Goal: Information Seeking & Learning: Learn about a topic

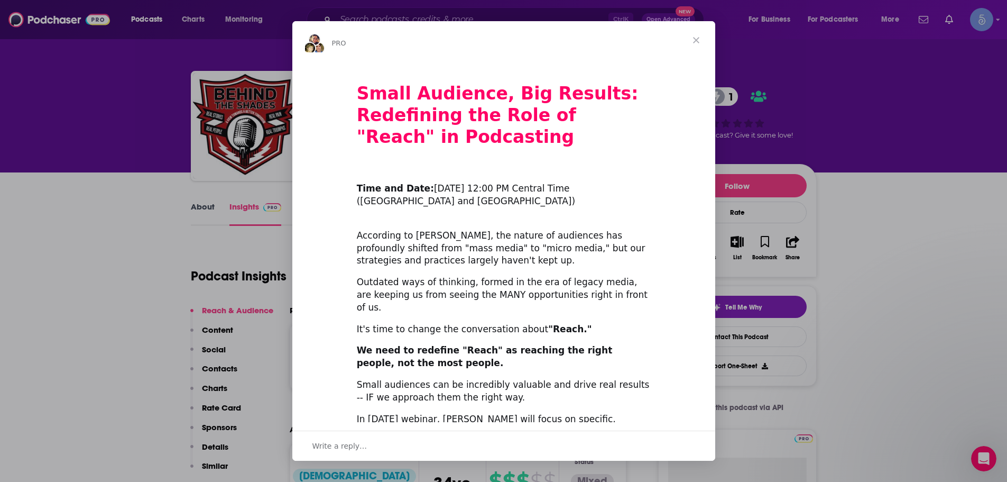
click at [696, 38] on span "Close" at bounding box center [696, 40] width 38 height 38
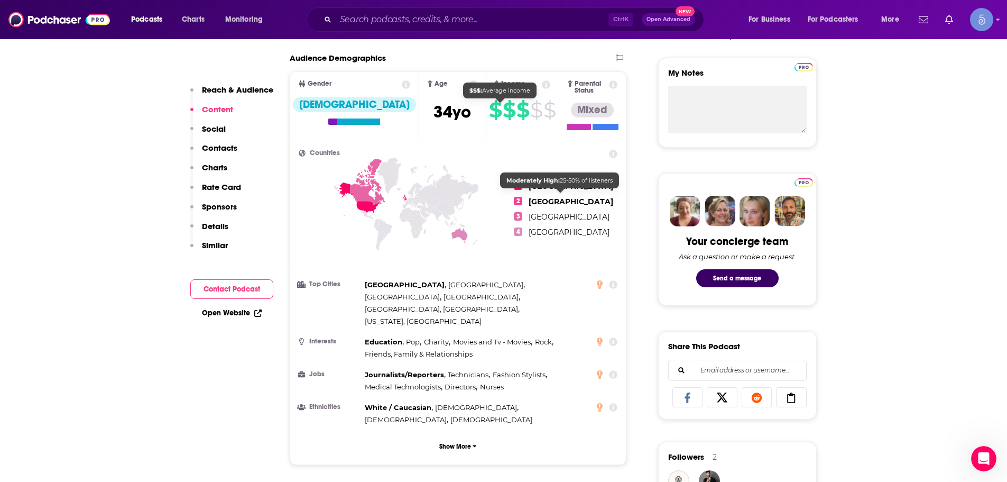
scroll to position [370, 0]
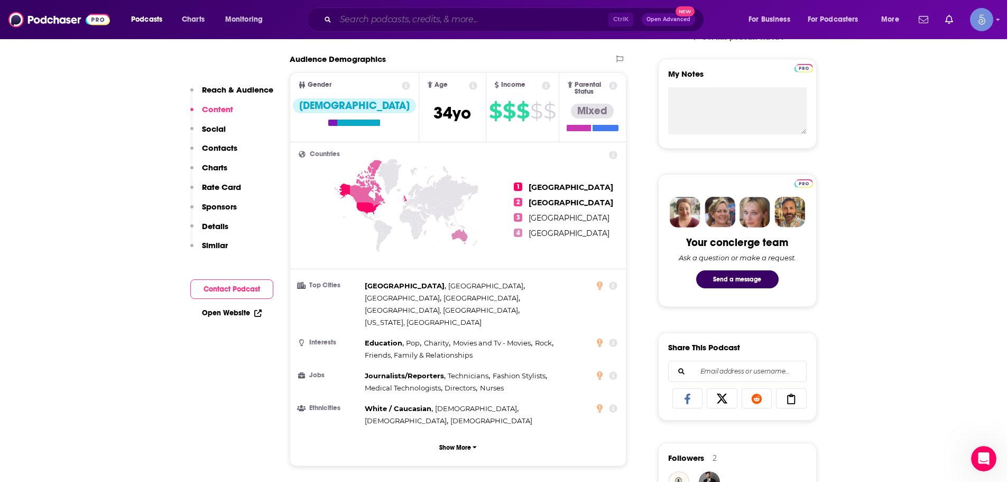
click at [427, 13] on input "Search podcasts, credits, & more..." at bounding box center [472, 19] width 273 height 17
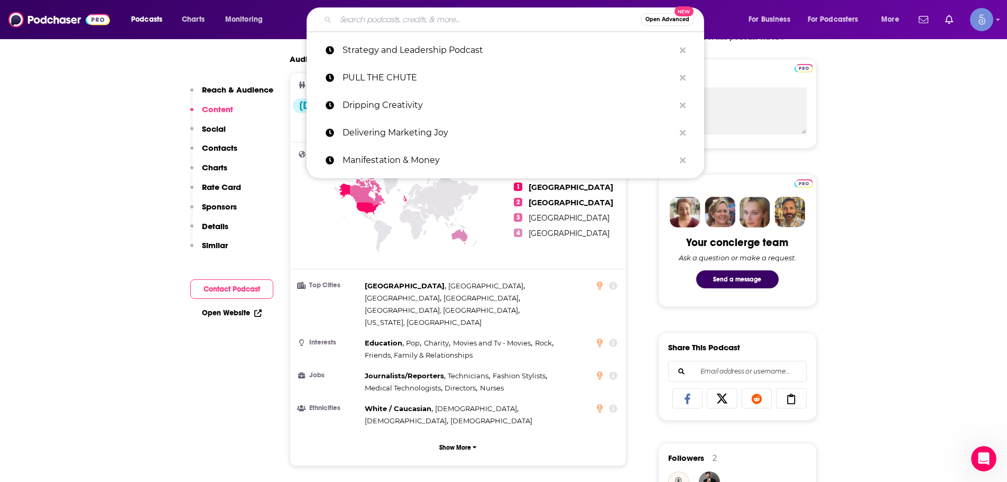
paste input "The Trauma Therapist"
type input "The Trauma Therapist"
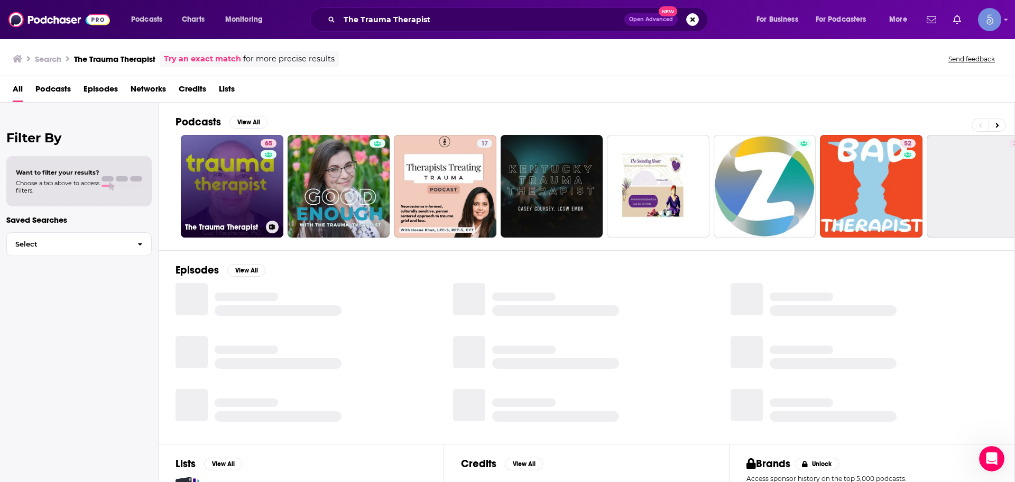
click at [213, 171] on link "65 The Trauma Therapist" at bounding box center [232, 186] width 103 height 103
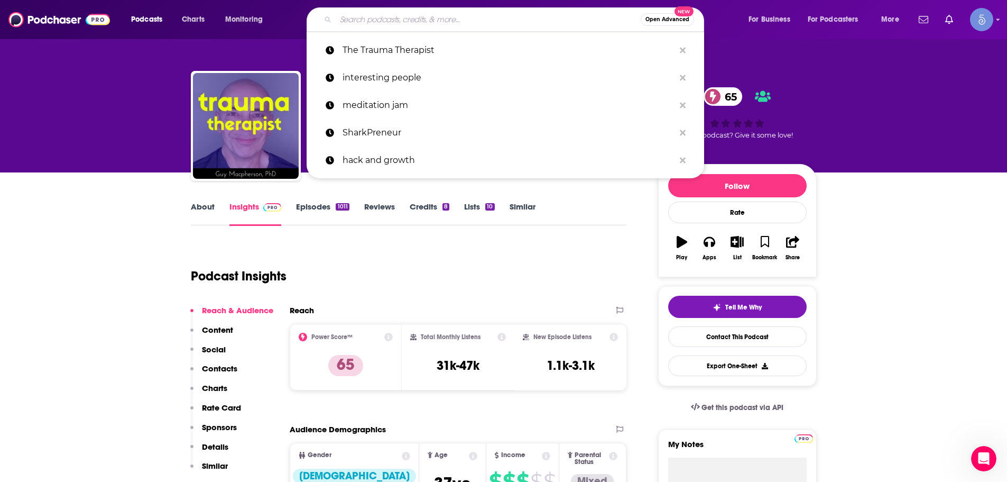
paste input "The Radical Healing Podcast with [PERSON_NAME]"
type input "The Radical Healing Podcast with [PERSON_NAME]"
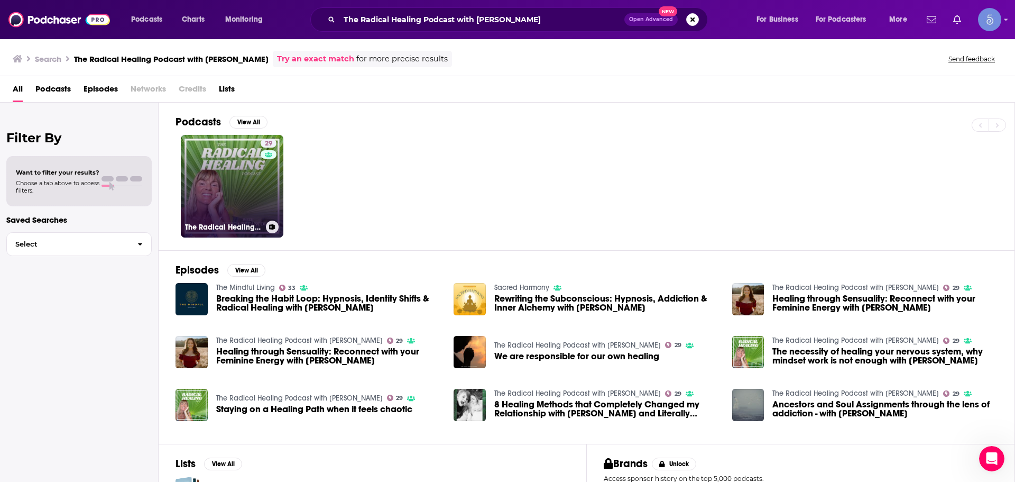
click at [236, 192] on link "29 The Radical Healing Podcast with [PERSON_NAME]" at bounding box center [232, 186] width 103 height 103
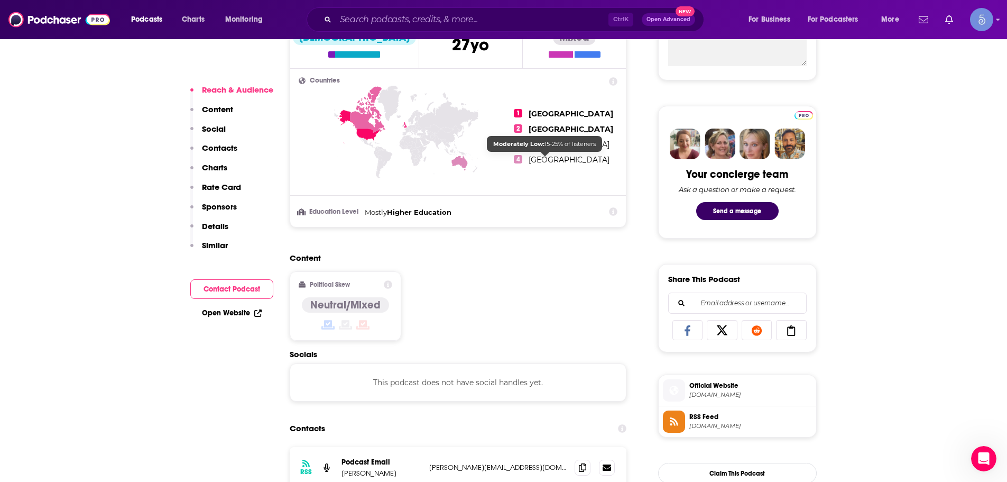
scroll to position [529, 0]
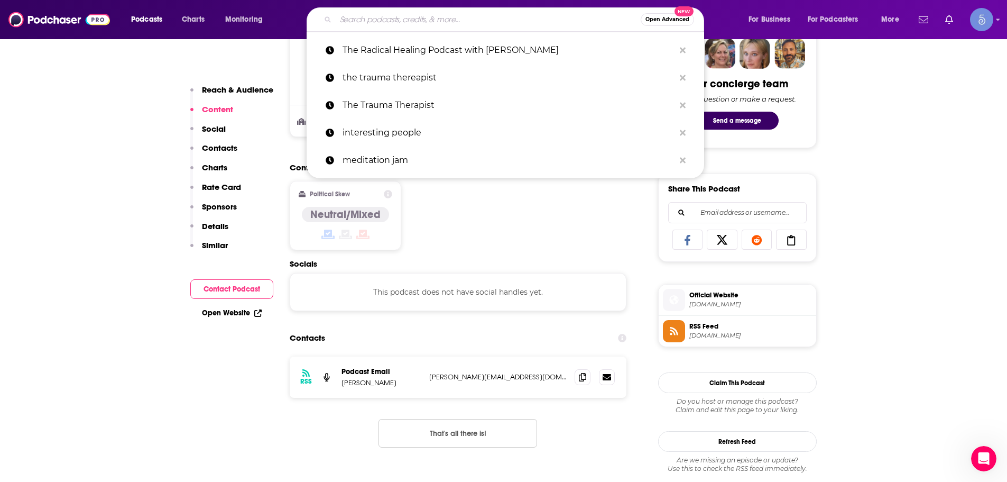
paste input "Empowerment Unleashed Now"
type input "Empowerment Unleashed Now"
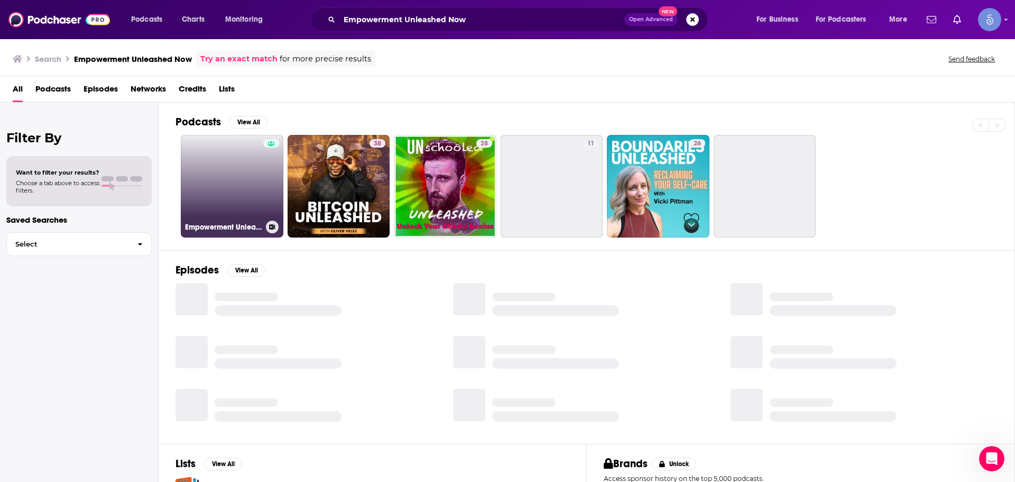
click at [234, 163] on link "Empowerment Unleashed Now: Exploring Your Inner Authority" at bounding box center [232, 186] width 103 height 103
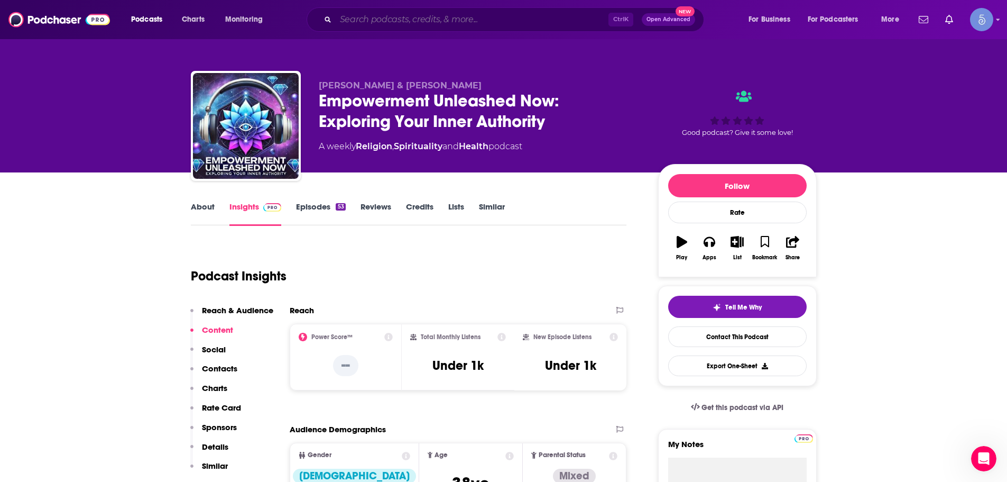
click at [457, 24] on input "Search podcasts, credits, & more..." at bounding box center [472, 19] width 273 height 17
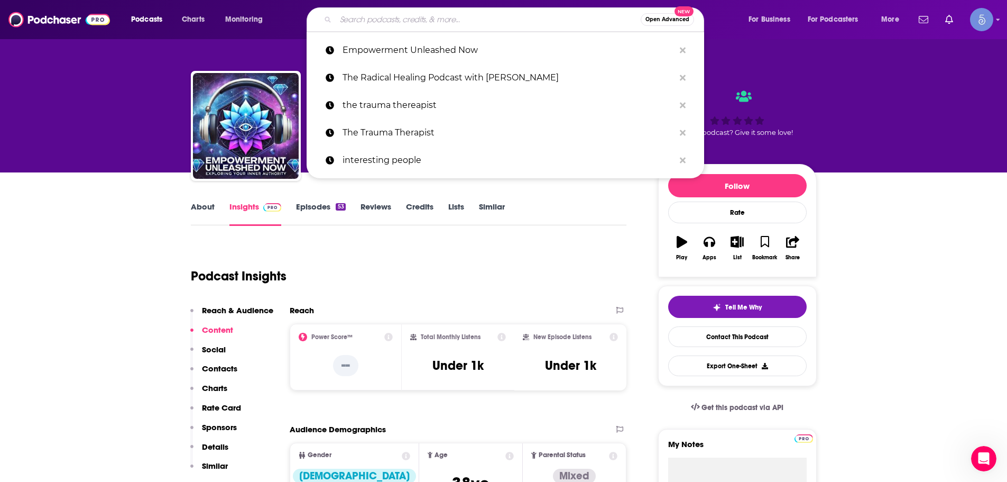
paste input "The Behind The Shades Show"
type input "The Behind The Shades Show"
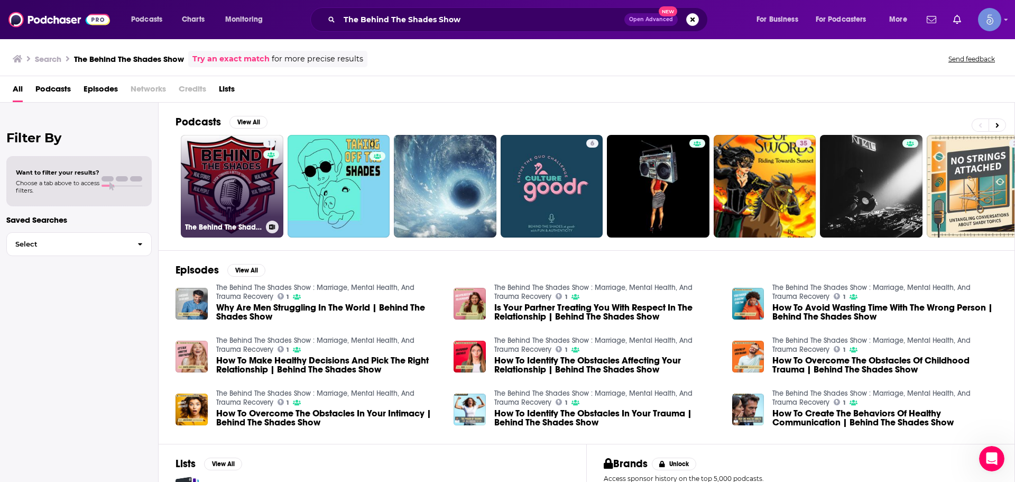
click at [208, 188] on link "1 The Behind The Shades Show : Marriage, Mental Health, And Trauma Recovery" at bounding box center [232, 186] width 103 height 103
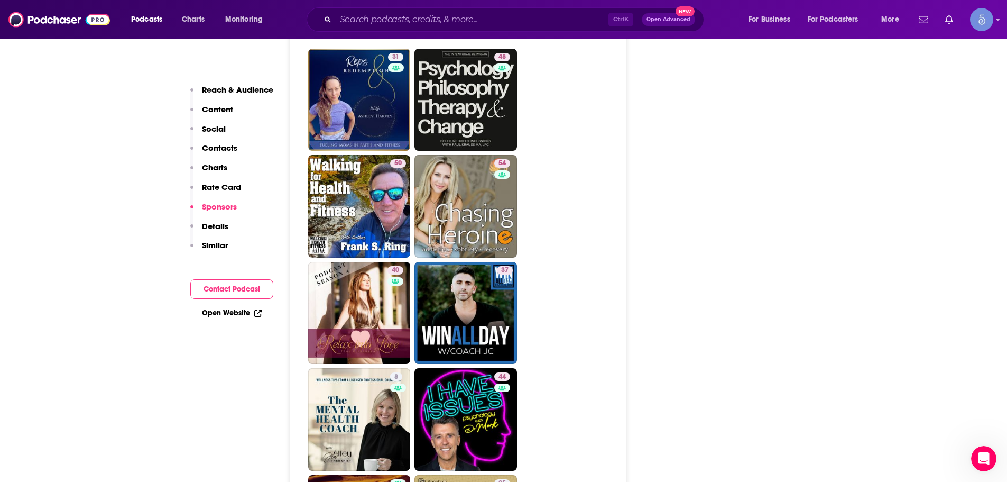
scroll to position [2009, 0]
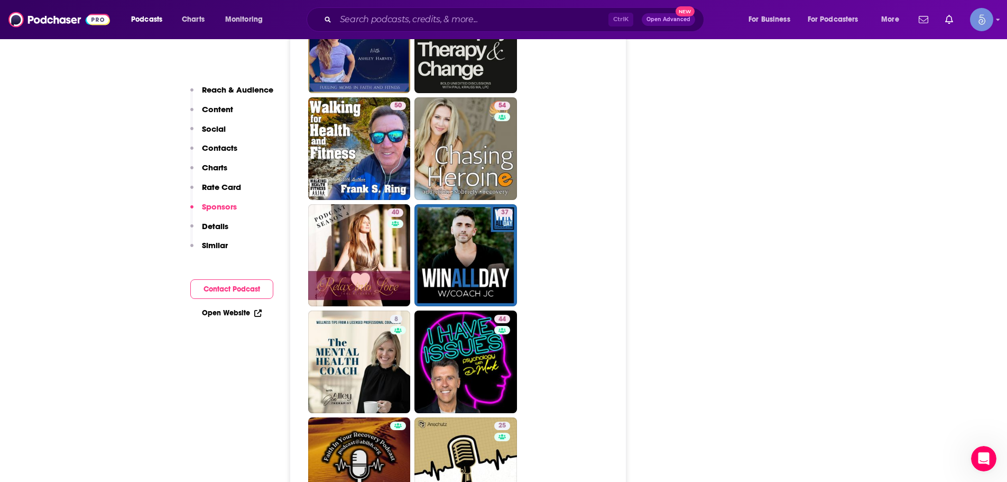
click at [514, 10] on div "Ctrl K Open Advanced New" at bounding box center [505, 19] width 397 height 24
click at [512, 16] on input "Search podcasts, credits, & more..." at bounding box center [472, 19] width 273 height 17
paste input "The Trauma Therapist"
type input "The Trauma Therapist"
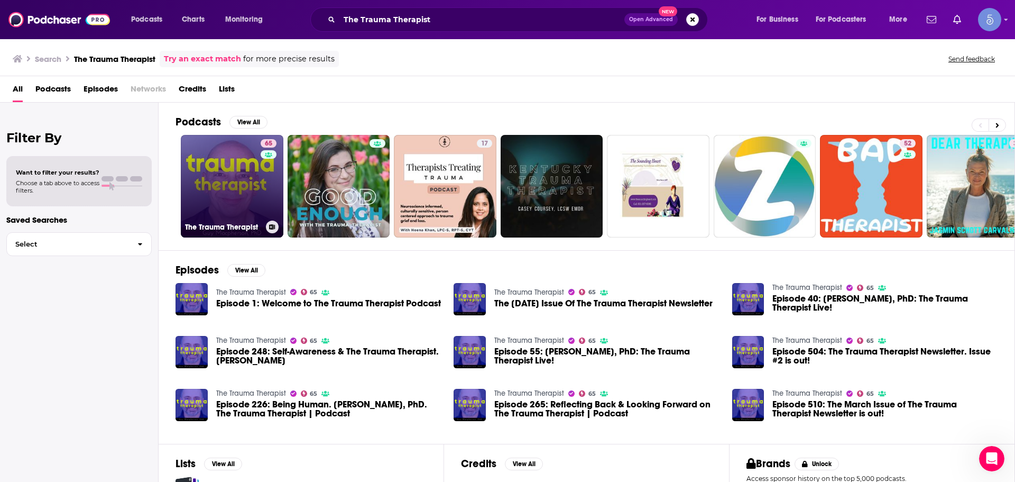
click at [233, 201] on link "65 The Trauma Therapist" at bounding box center [232, 186] width 103 height 103
